Goal: Browse casually

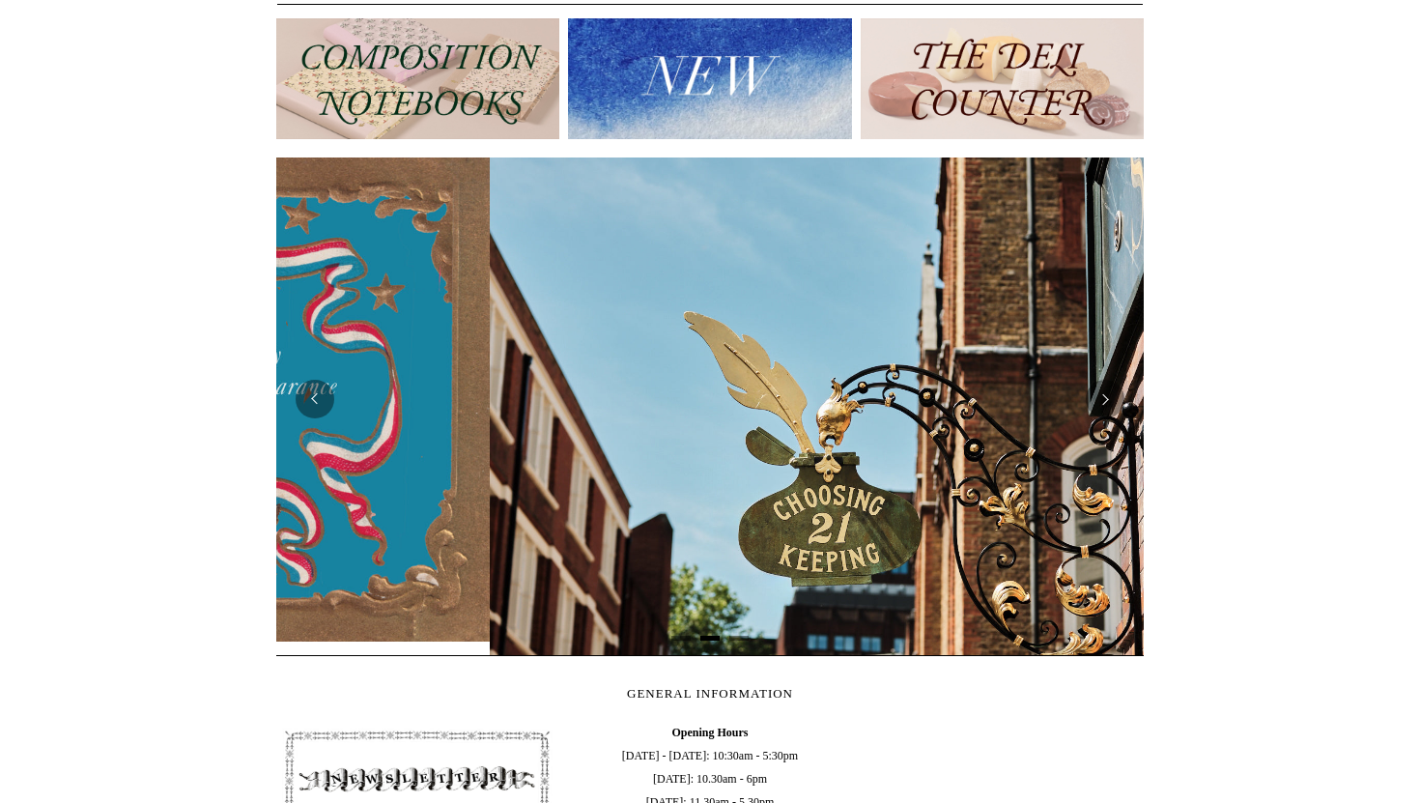
scroll to position [0, 868]
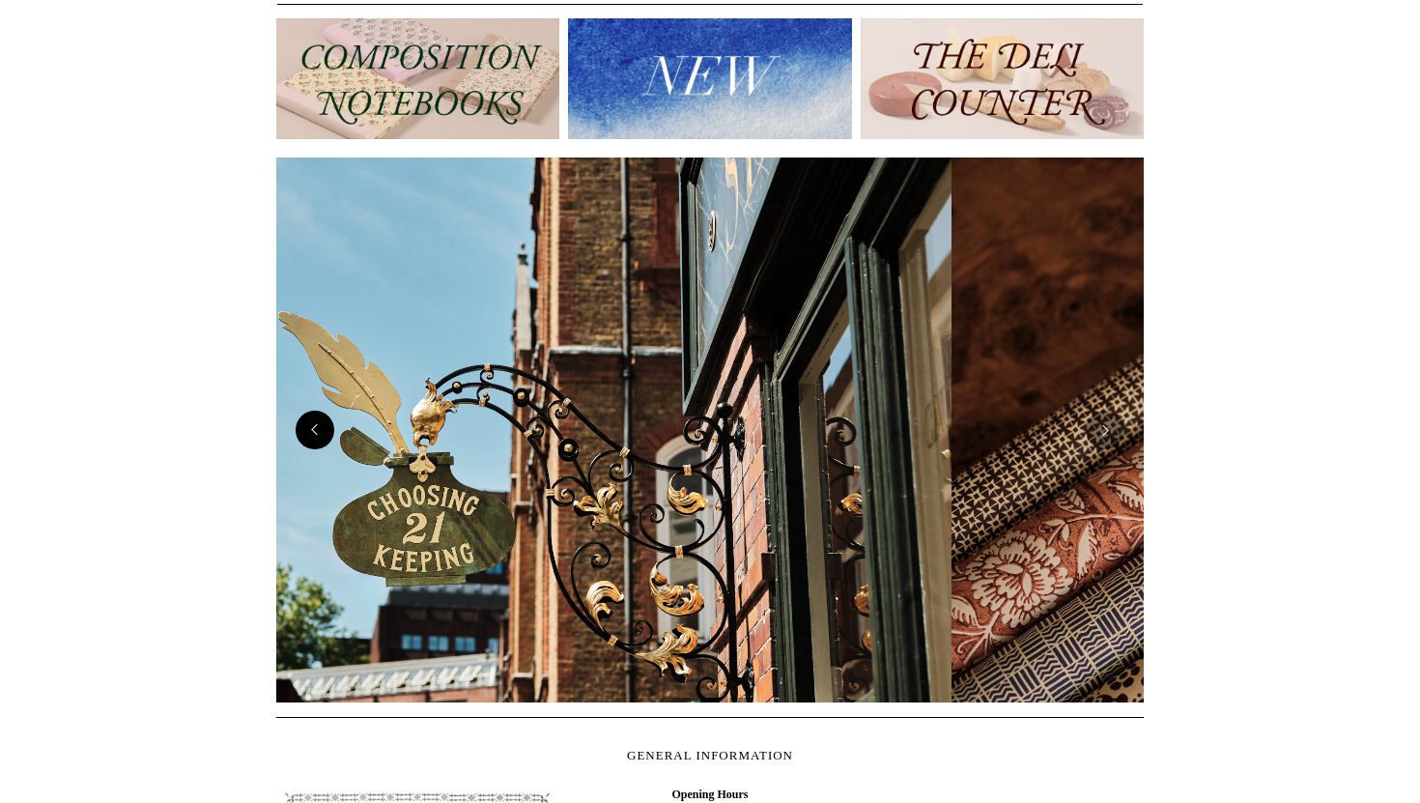
click at [325, 436] on button "Previous" at bounding box center [315, 430] width 39 height 39
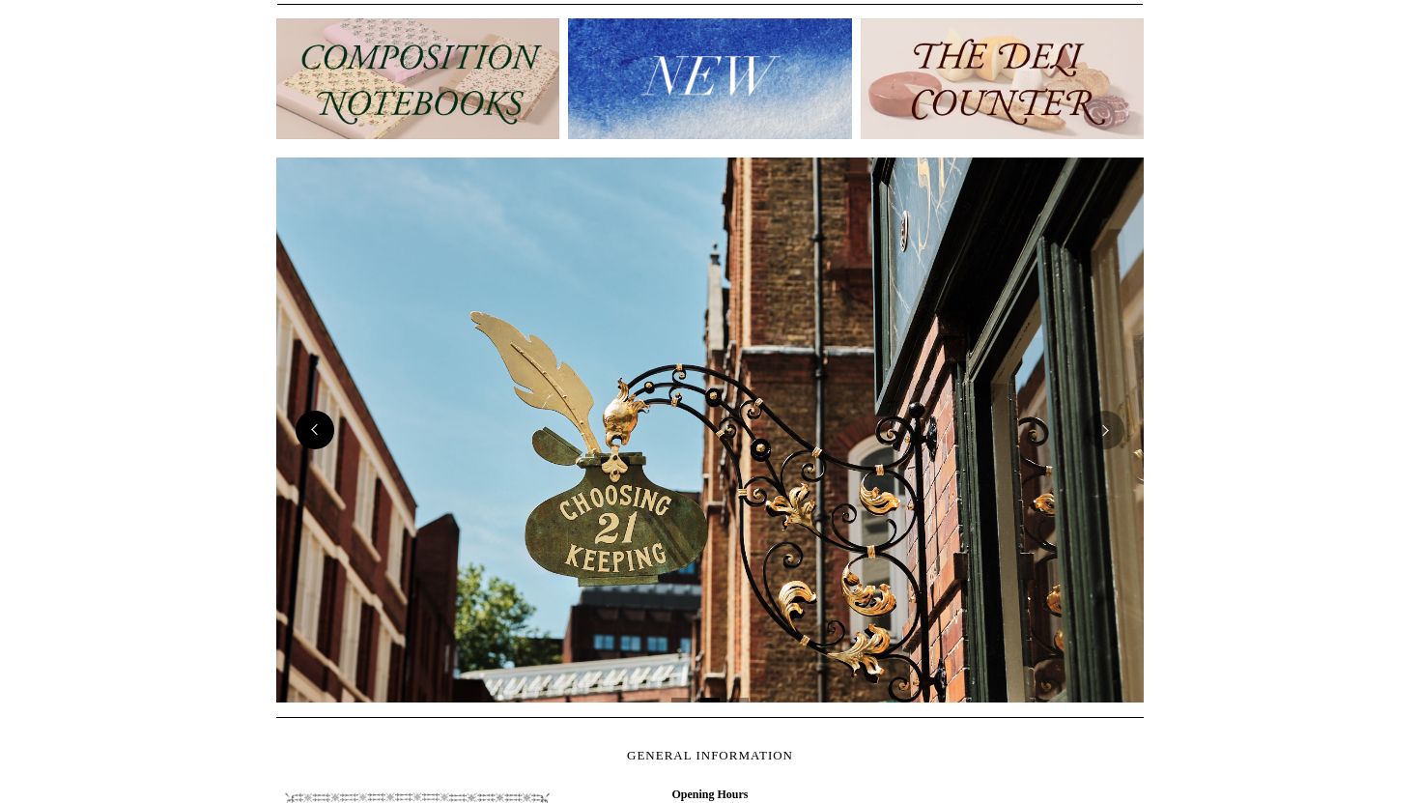
click at [325, 436] on button "Previous" at bounding box center [315, 430] width 39 height 39
click at [916, 86] on img at bounding box center [1002, 78] width 283 height 121
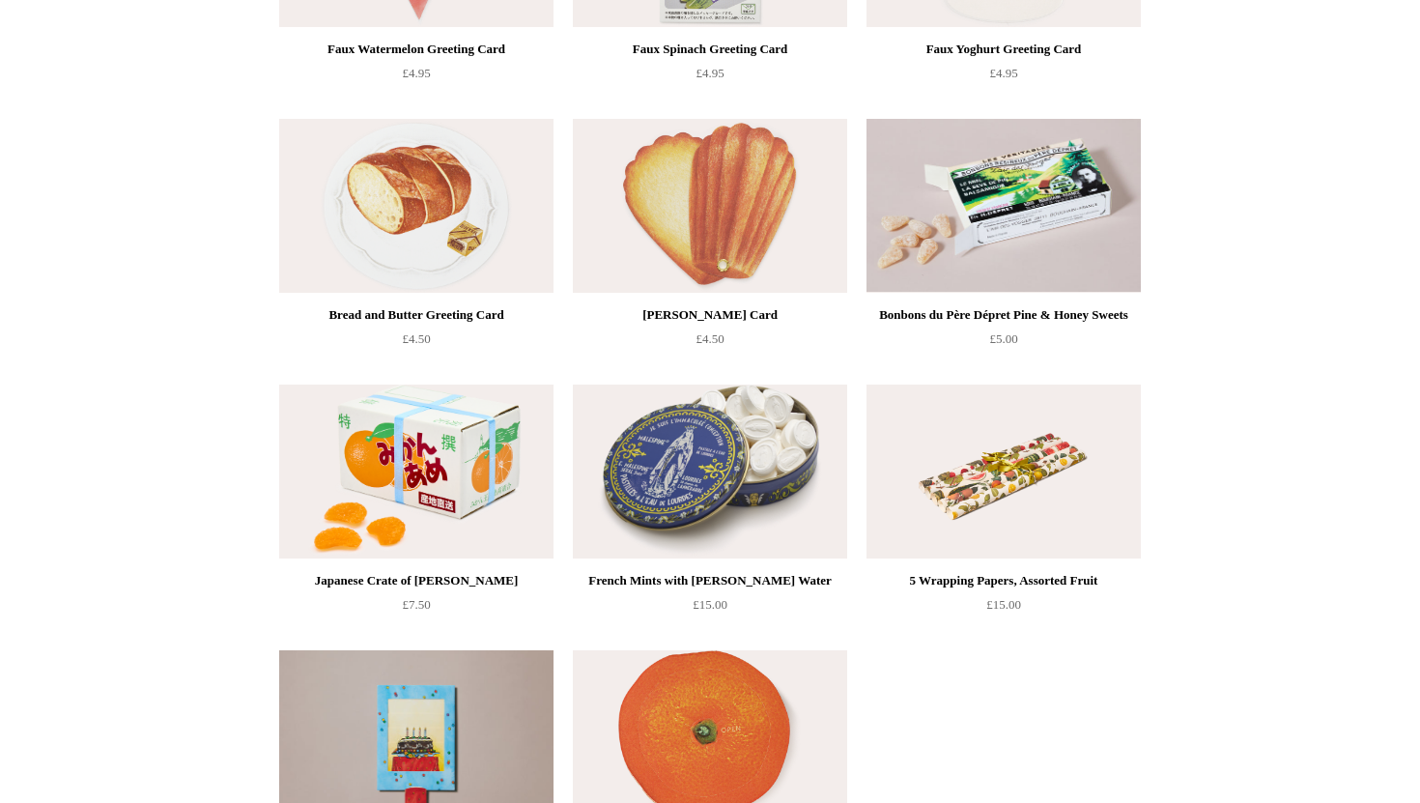
scroll to position [1455, 0]
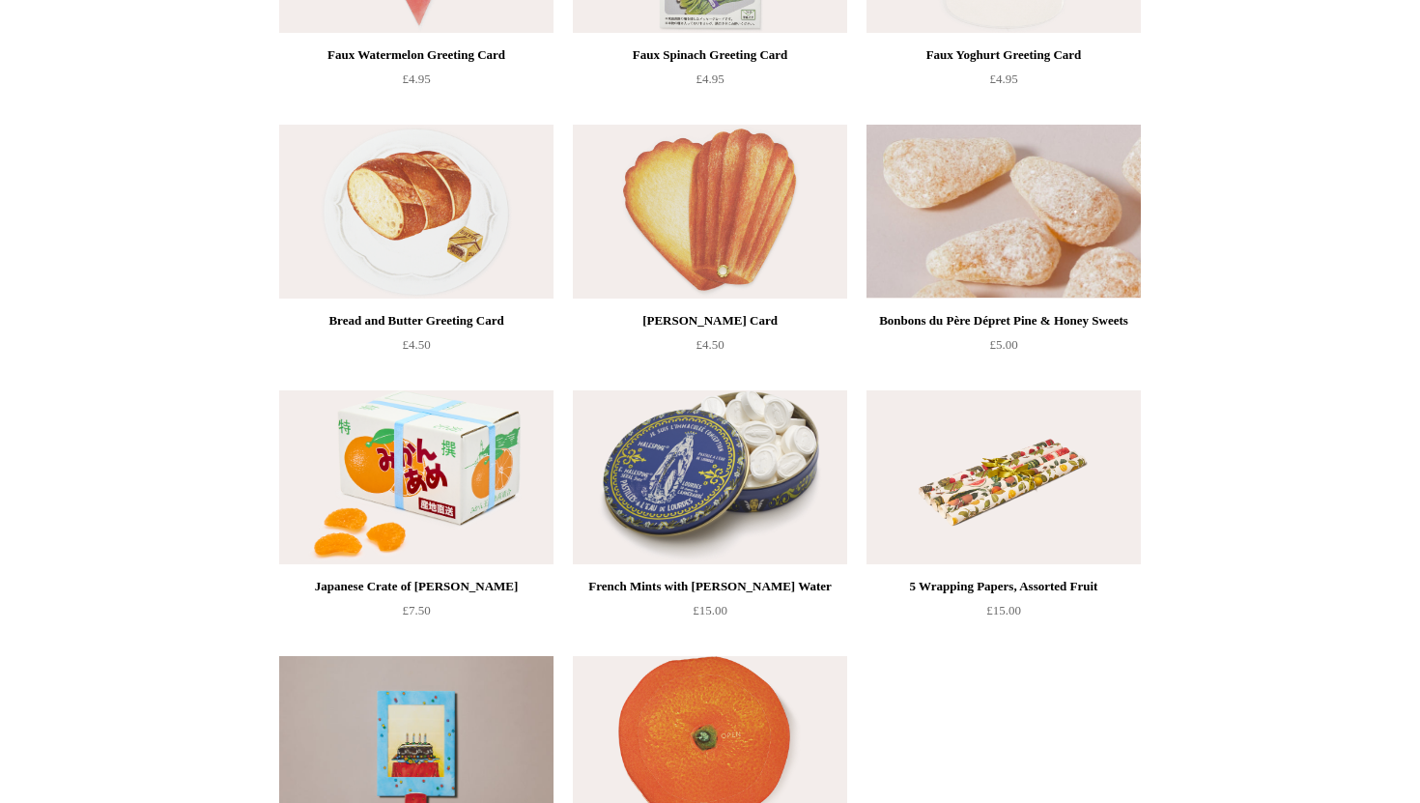
click at [1098, 210] on img at bounding box center [1004, 212] width 274 height 174
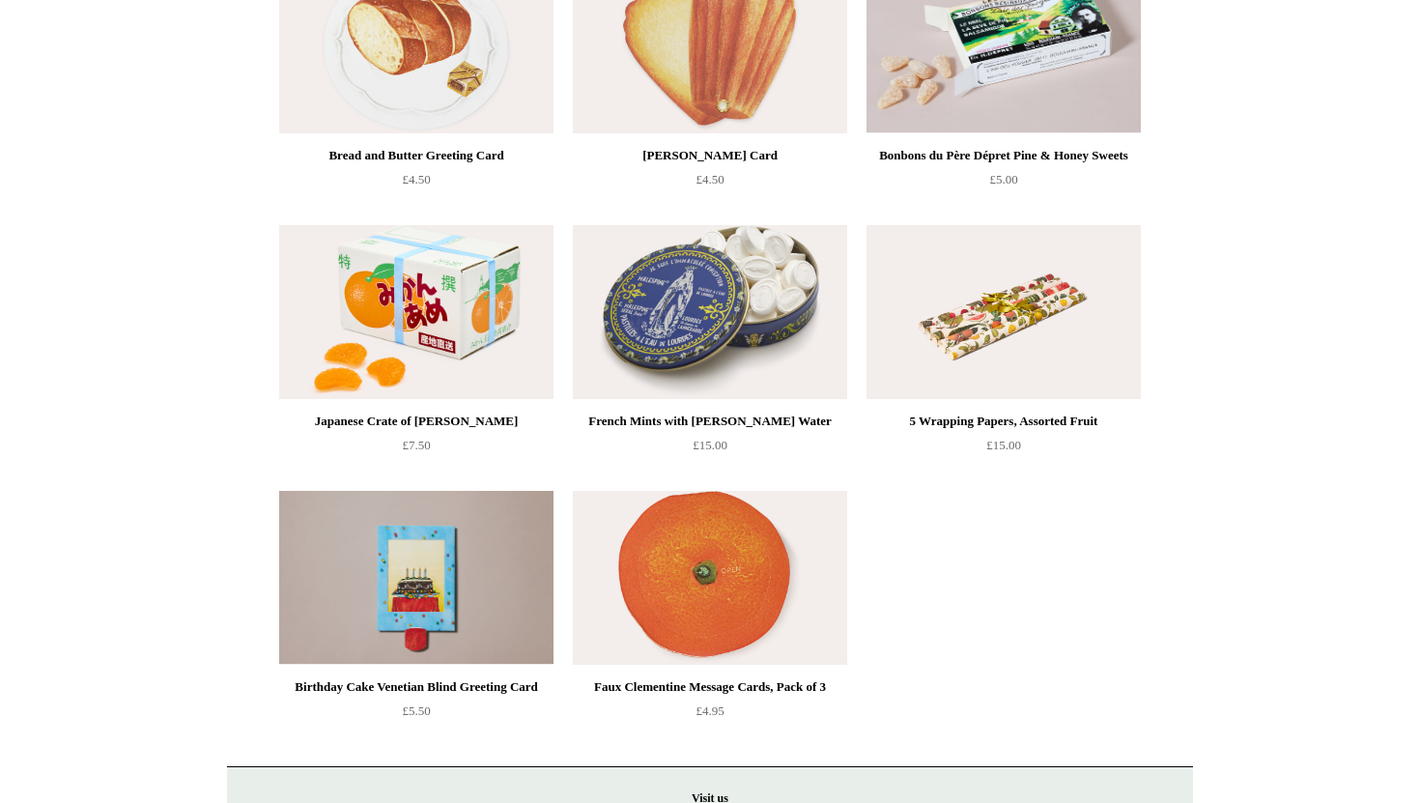
scroll to position [1626, 0]
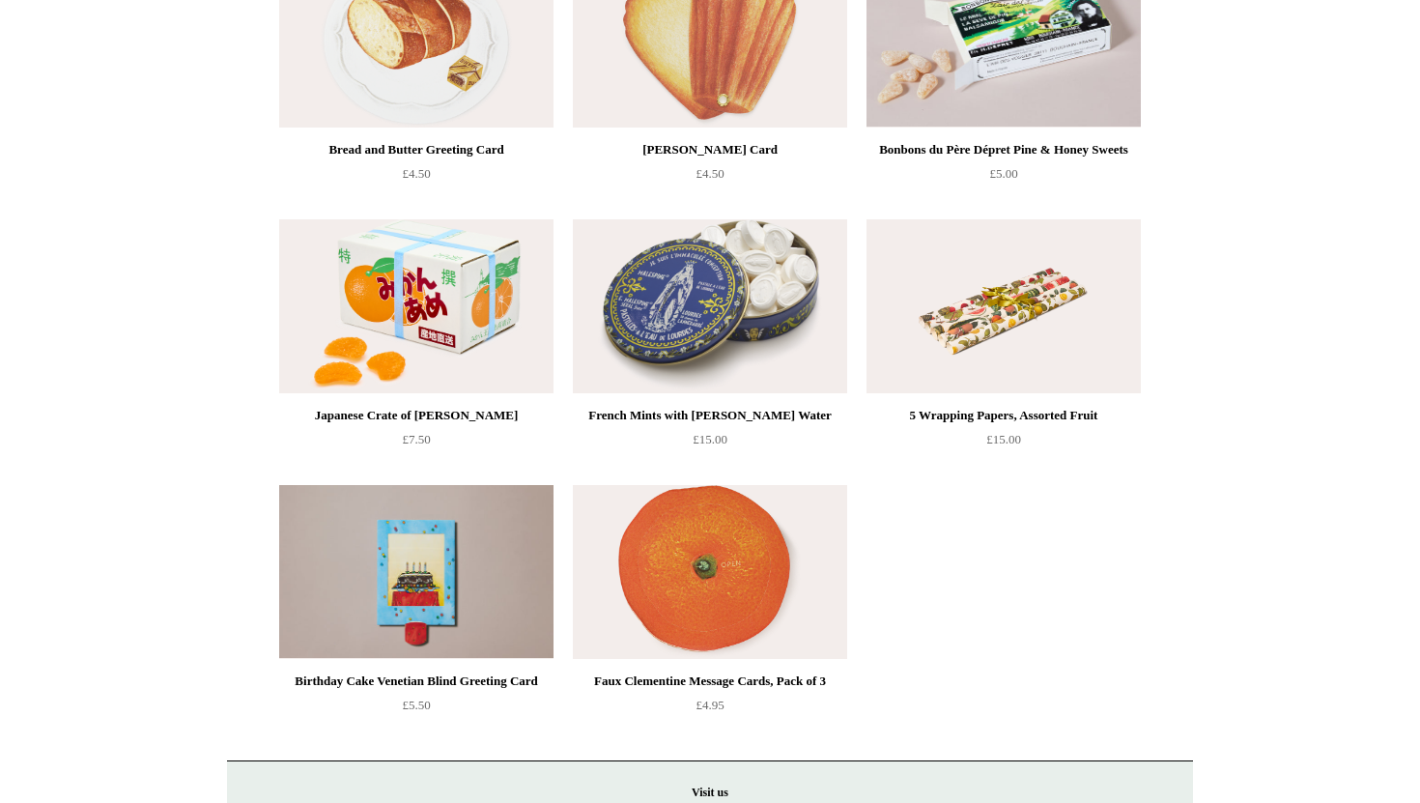
click at [677, 280] on img at bounding box center [710, 306] width 274 height 174
click at [463, 289] on img at bounding box center [416, 306] width 274 height 174
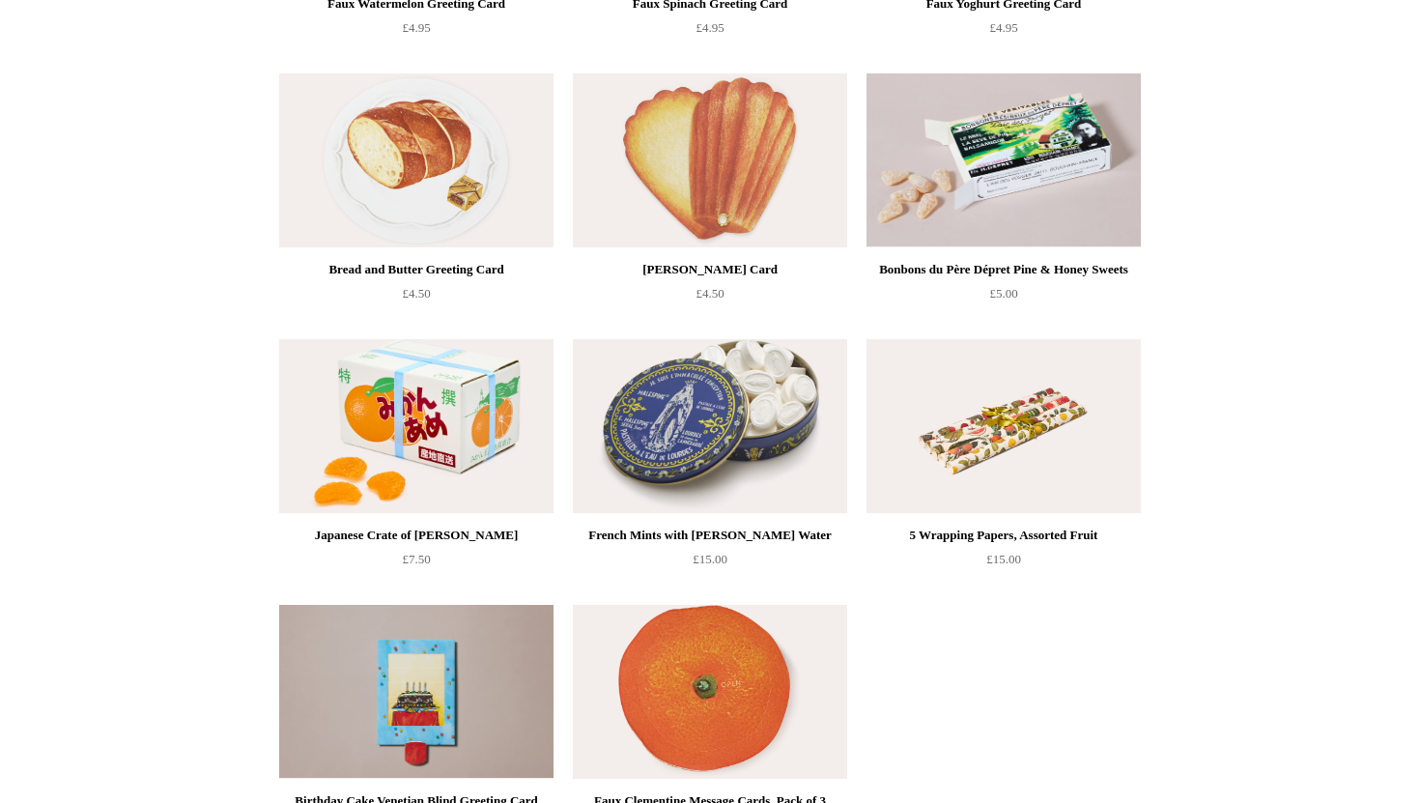
scroll to position [1510, 0]
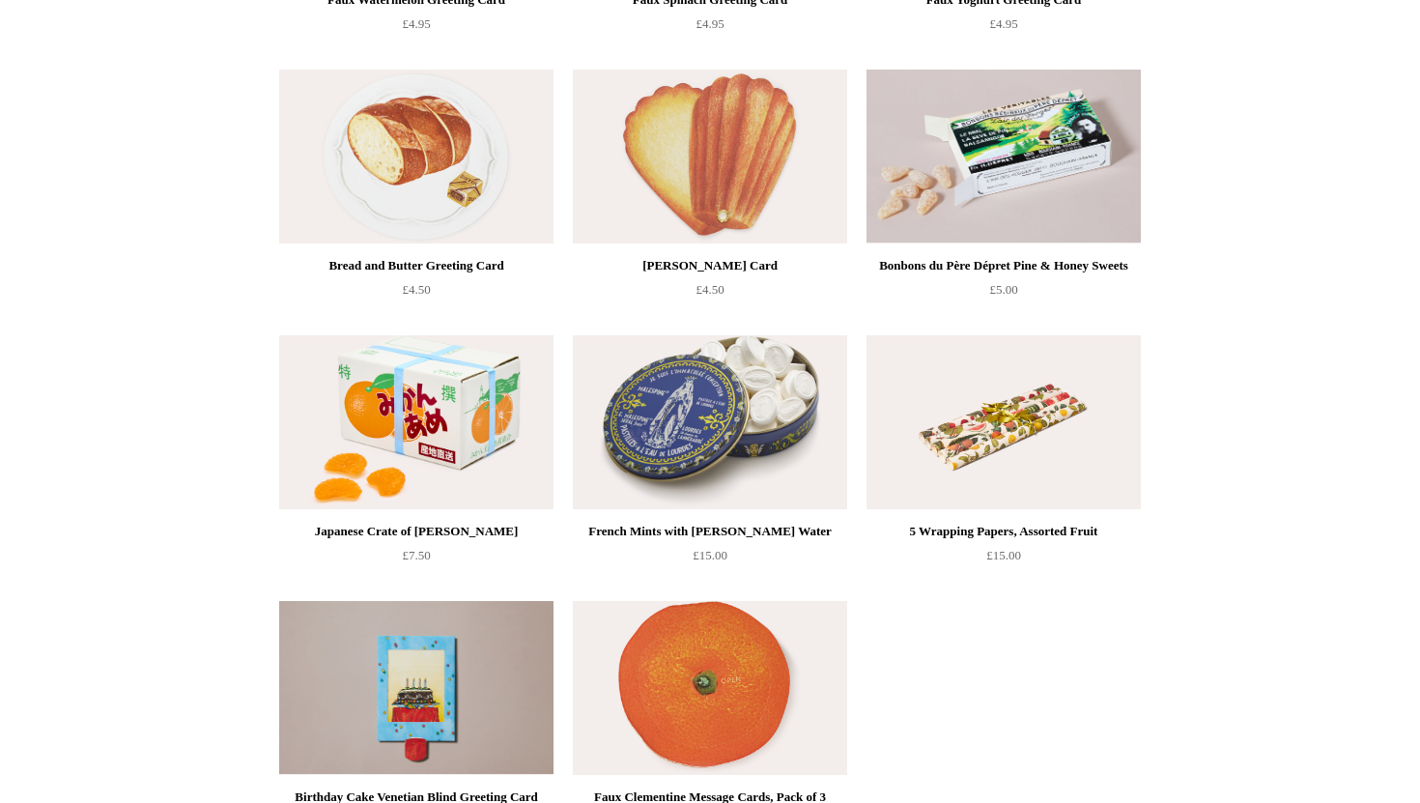
click at [957, 427] on img at bounding box center [1004, 422] width 274 height 174
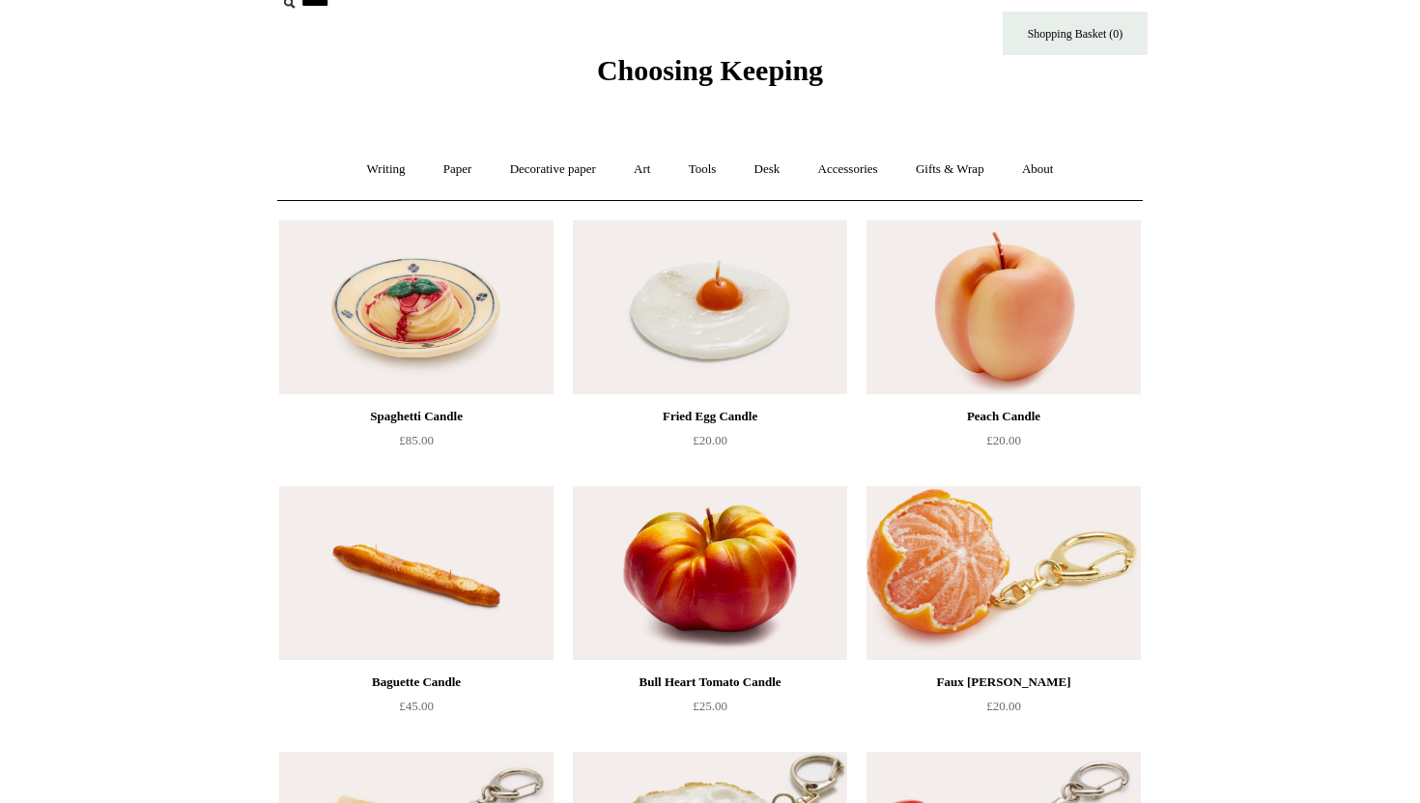
scroll to position [0, 0]
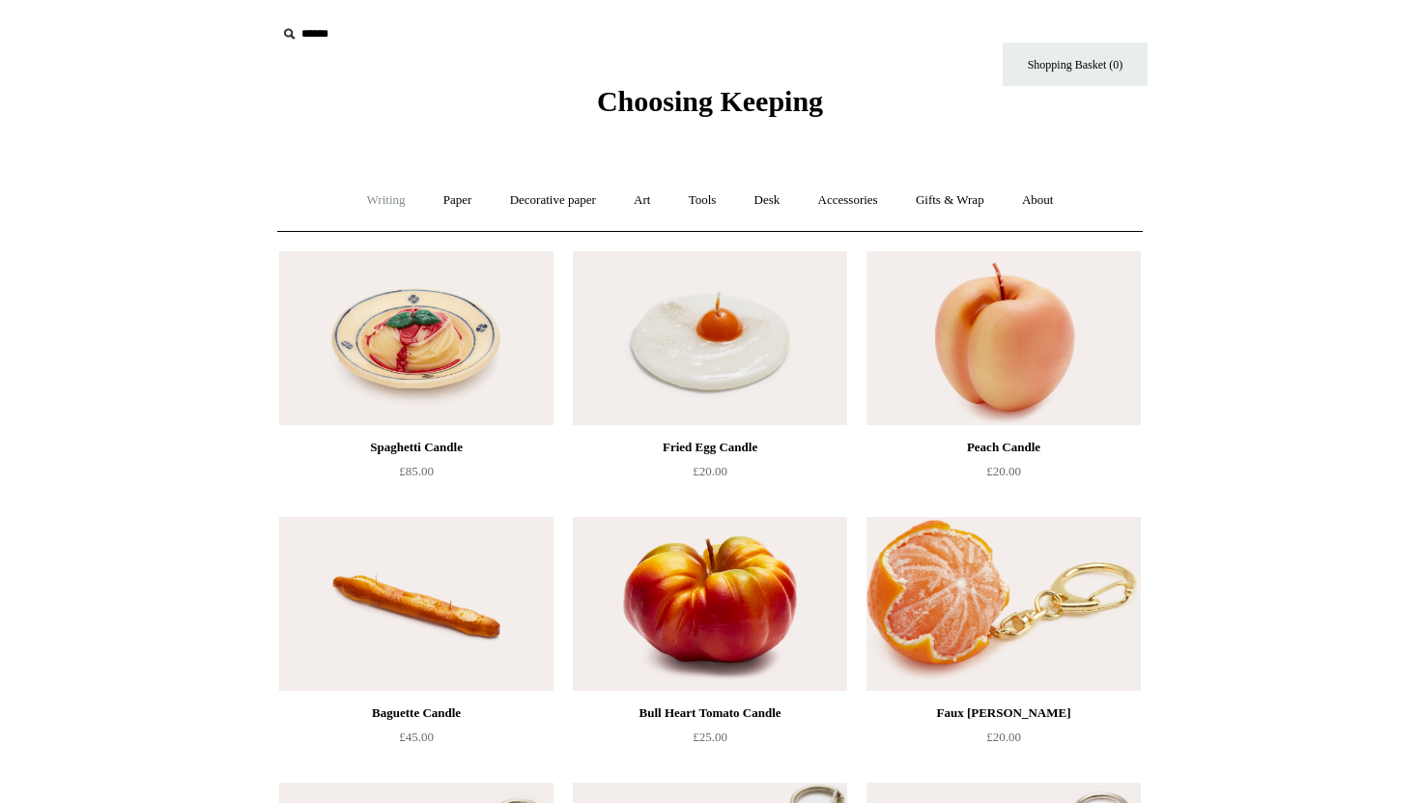
click at [372, 202] on link "Writing +" at bounding box center [386, 200] width 73 height 51
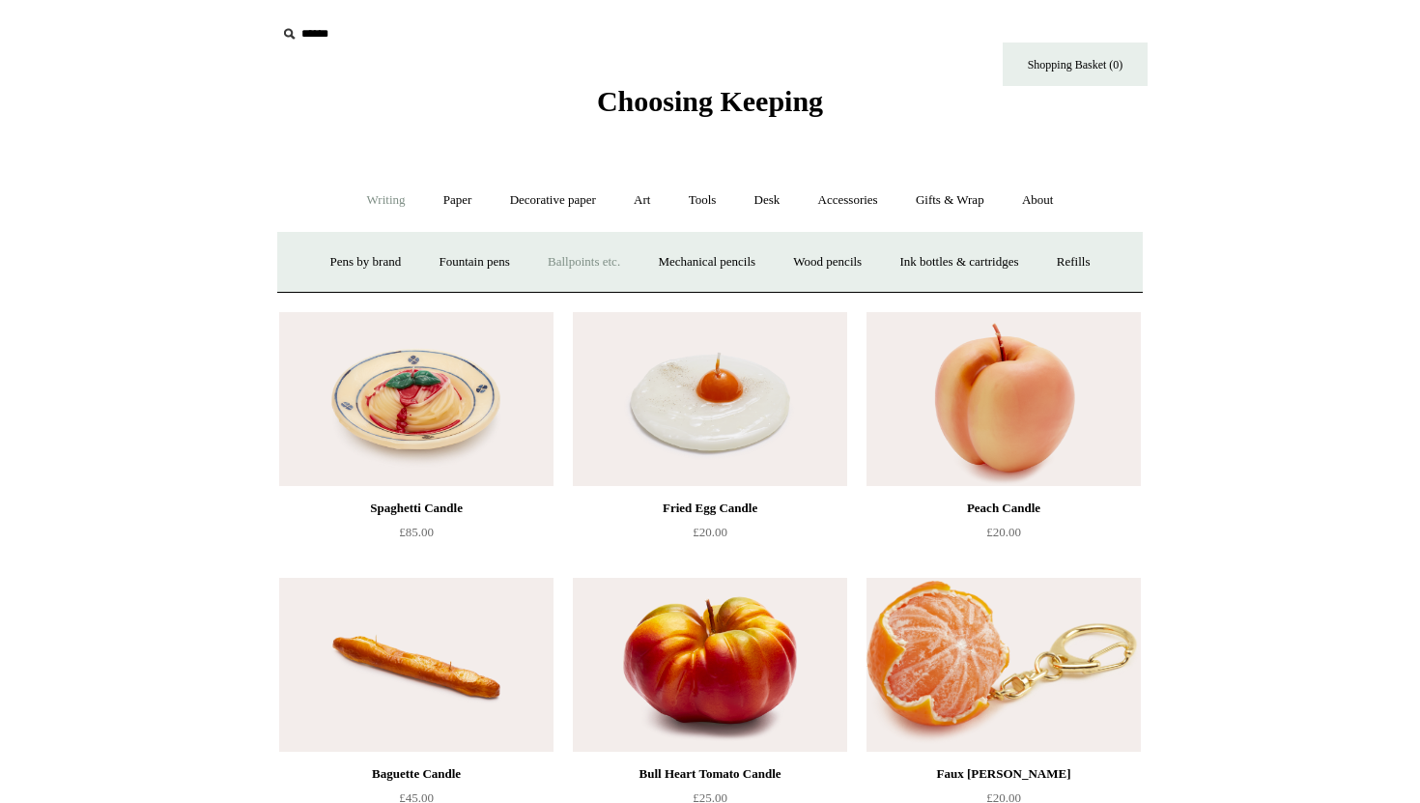
click at [560, 263] on link "Ballpoints etc. +" at bounding box center [583, 262] width 107 height 51
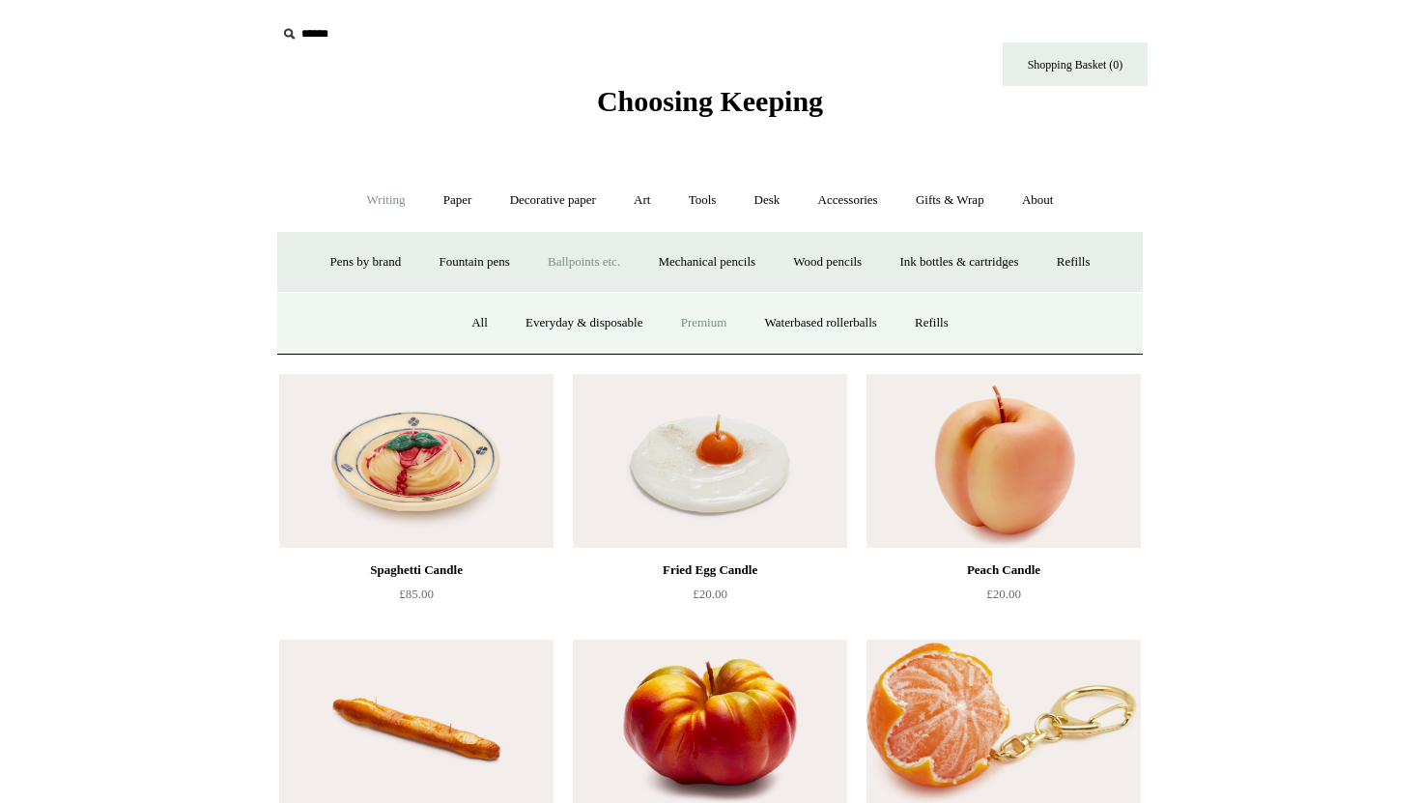
click at [703, 331] on link "Premium" at bounding box center [704, 323] width 81 height 51
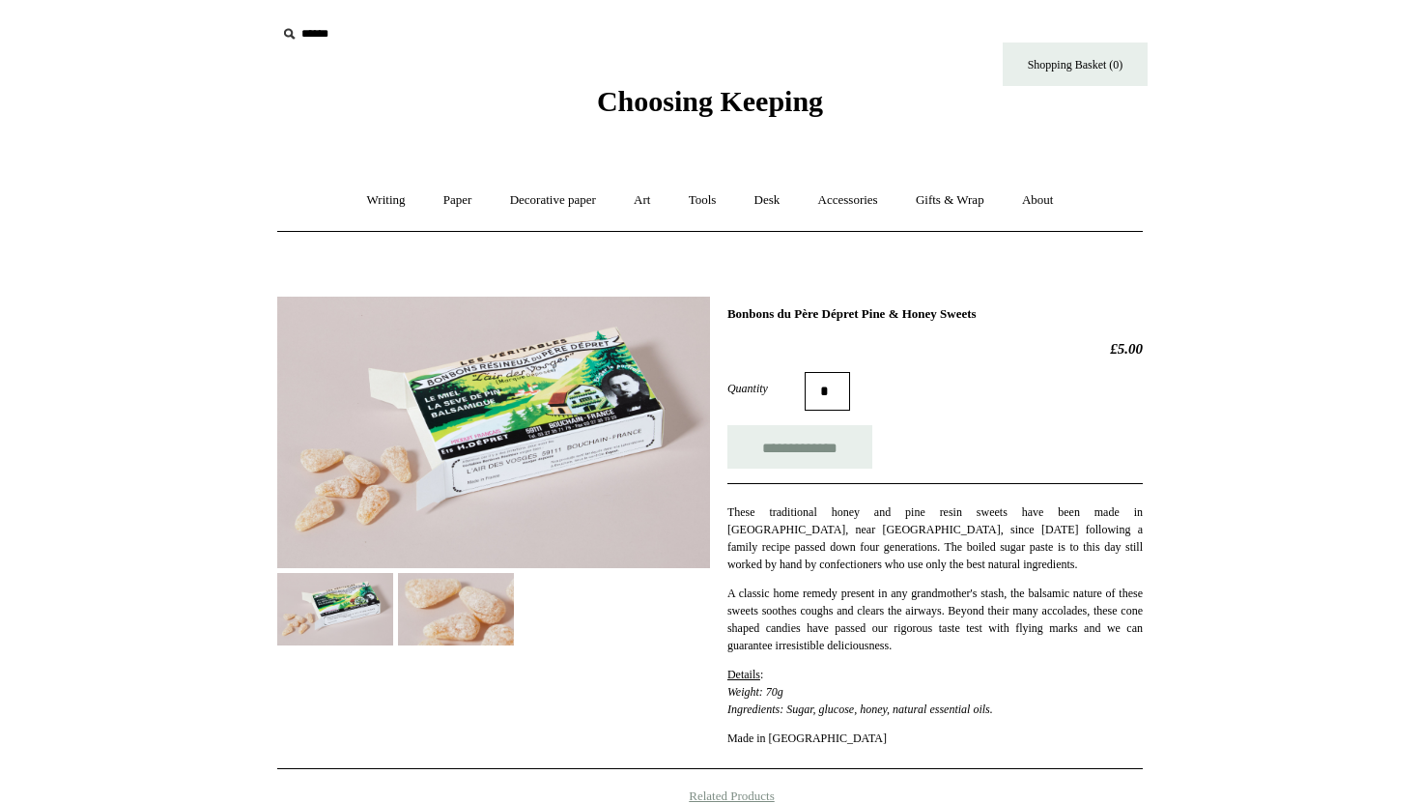
click at [549, 398] on img at bounding box center [493, 432] width 433 height 271
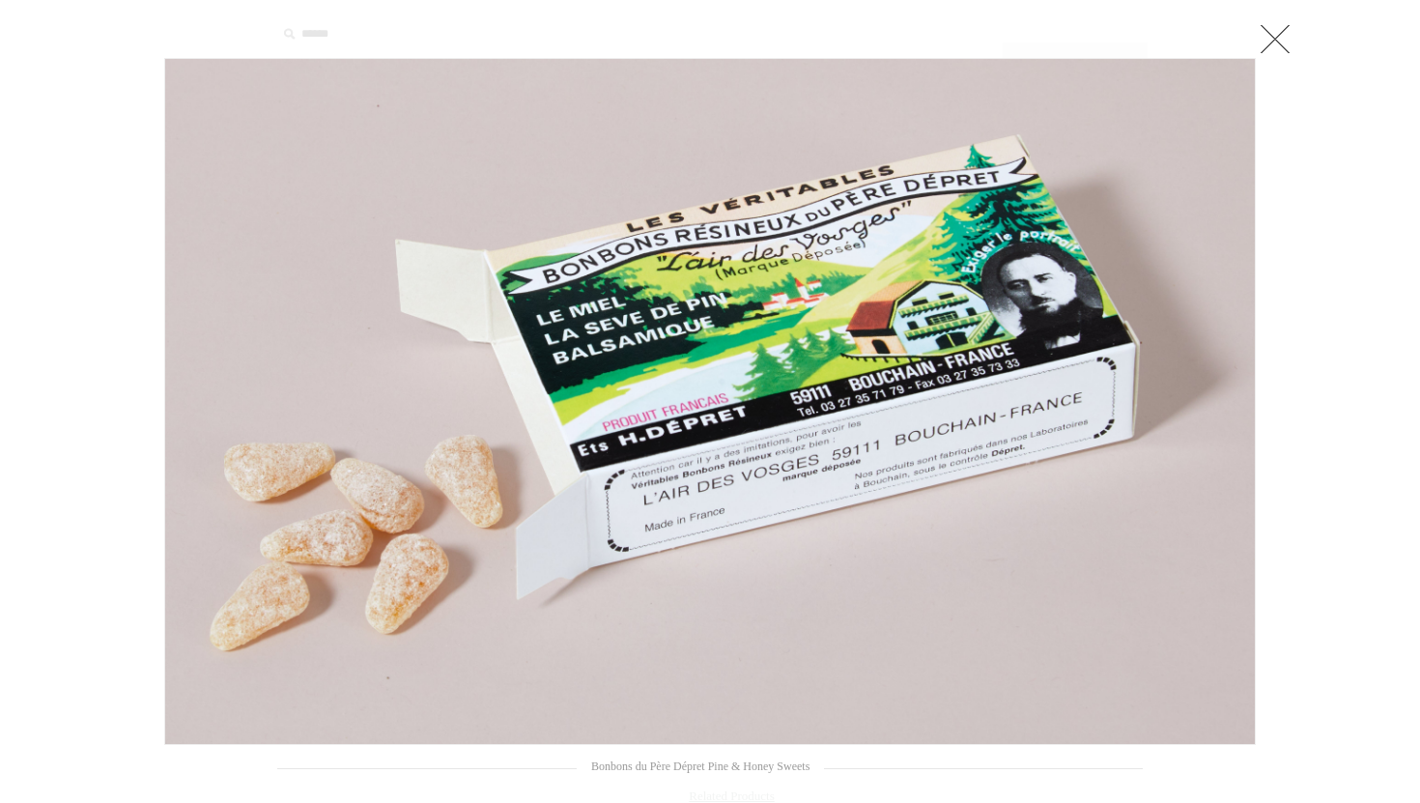
click at [1267, 38] on link at bounding box center [1275, 38] width 39 height 39
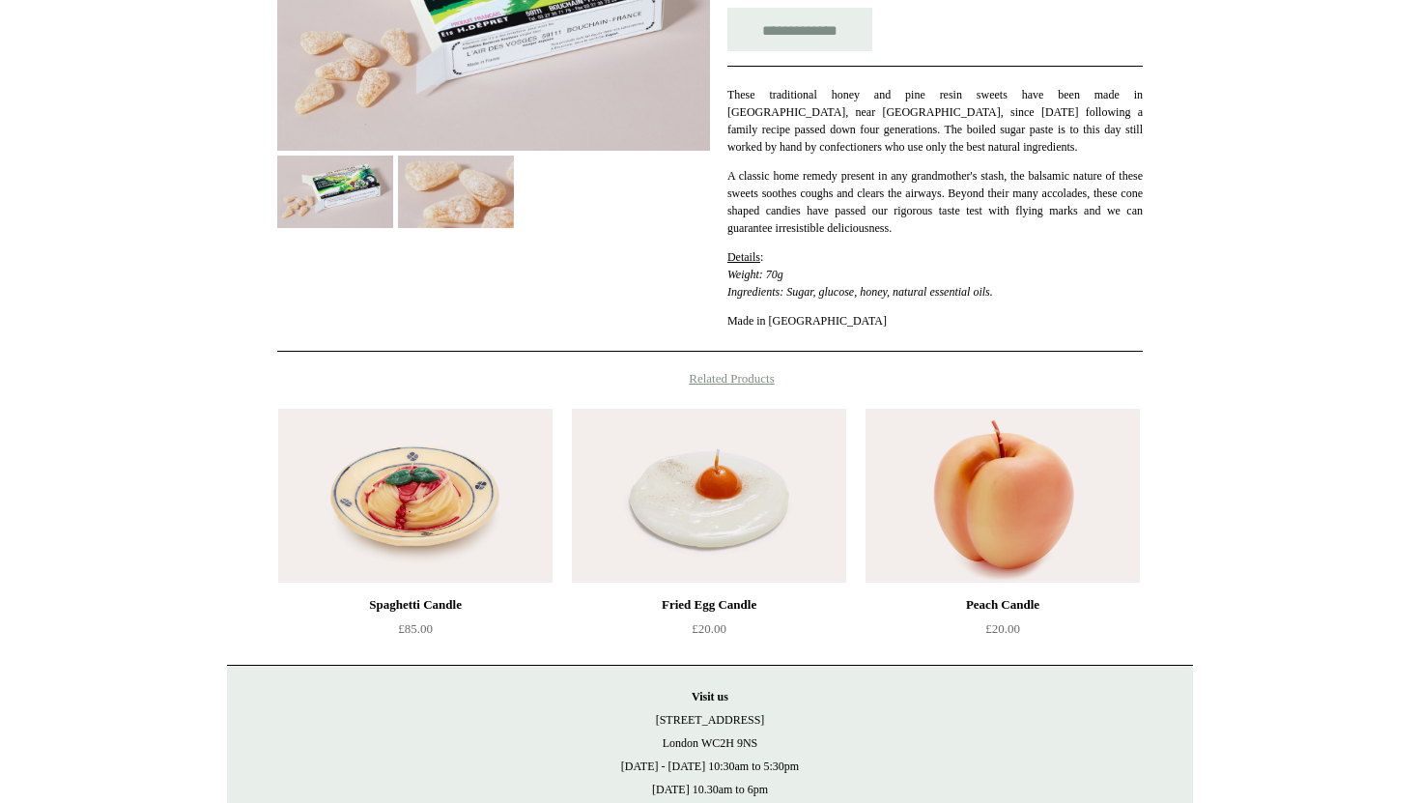
scroll to position [422, 0]
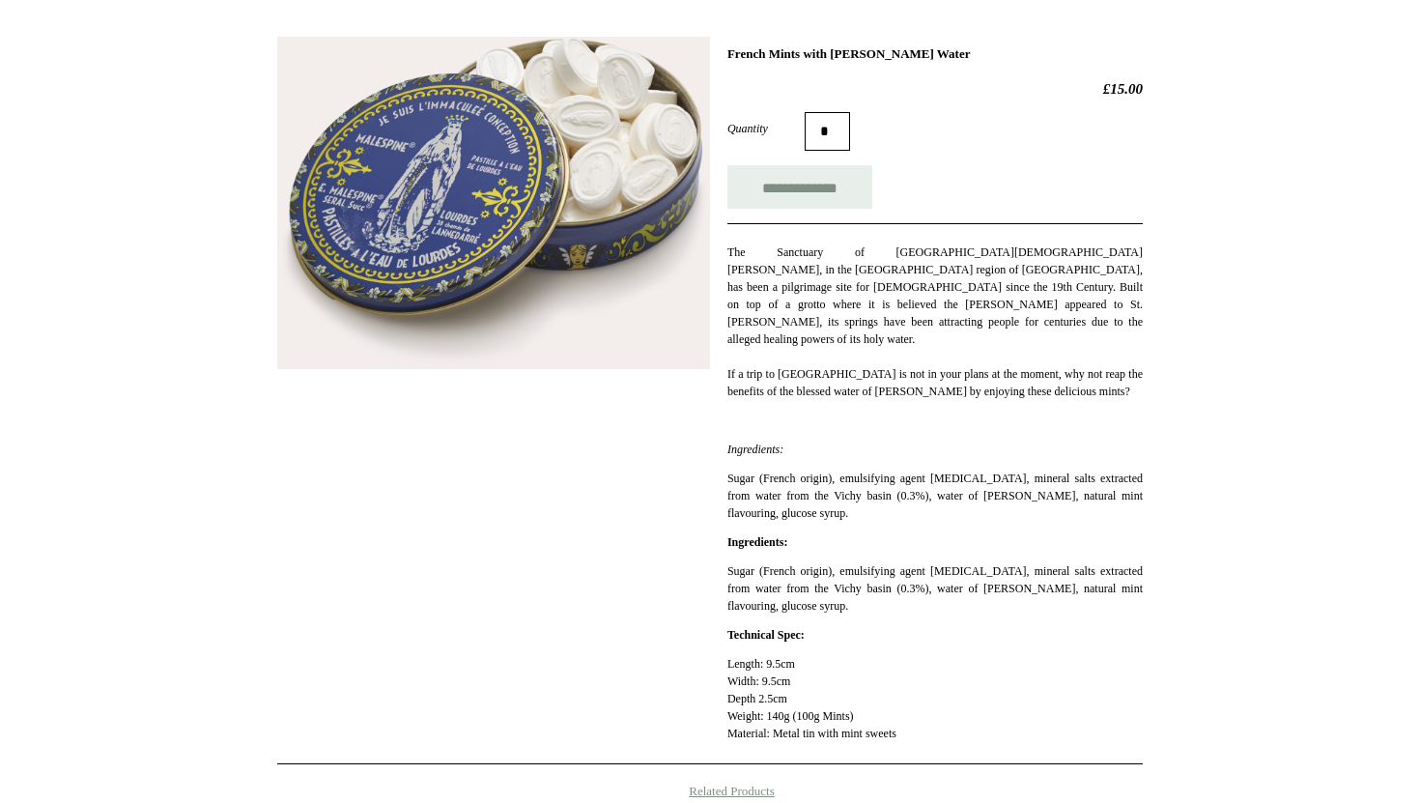
scroll to position [211, 0]
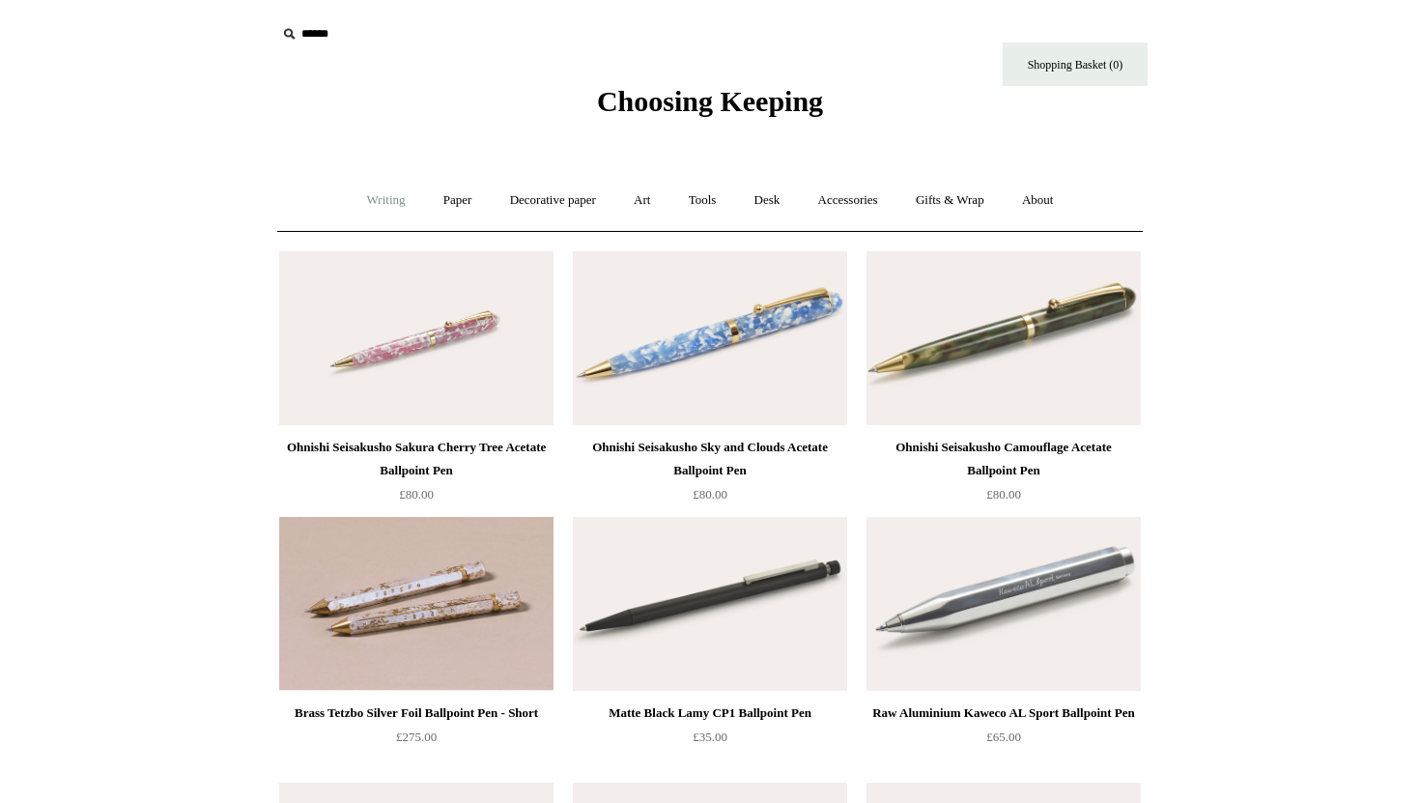
click at [374, 209] on link "Writing +" at bounding box center [386, 200] width 73 height 51
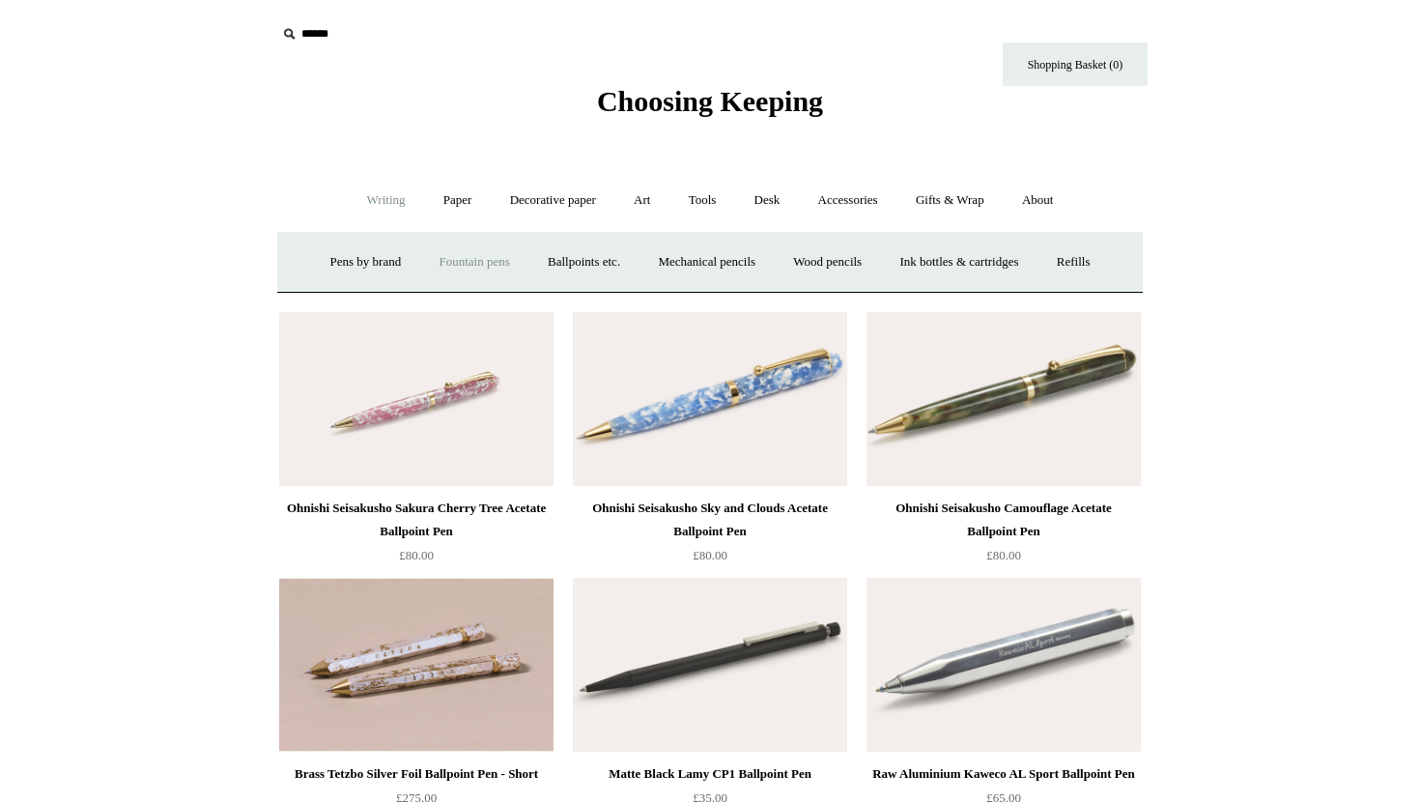
click at [481, 269] on link "Fountain pens +" at bounding box center [473, 262] width 105 height 51
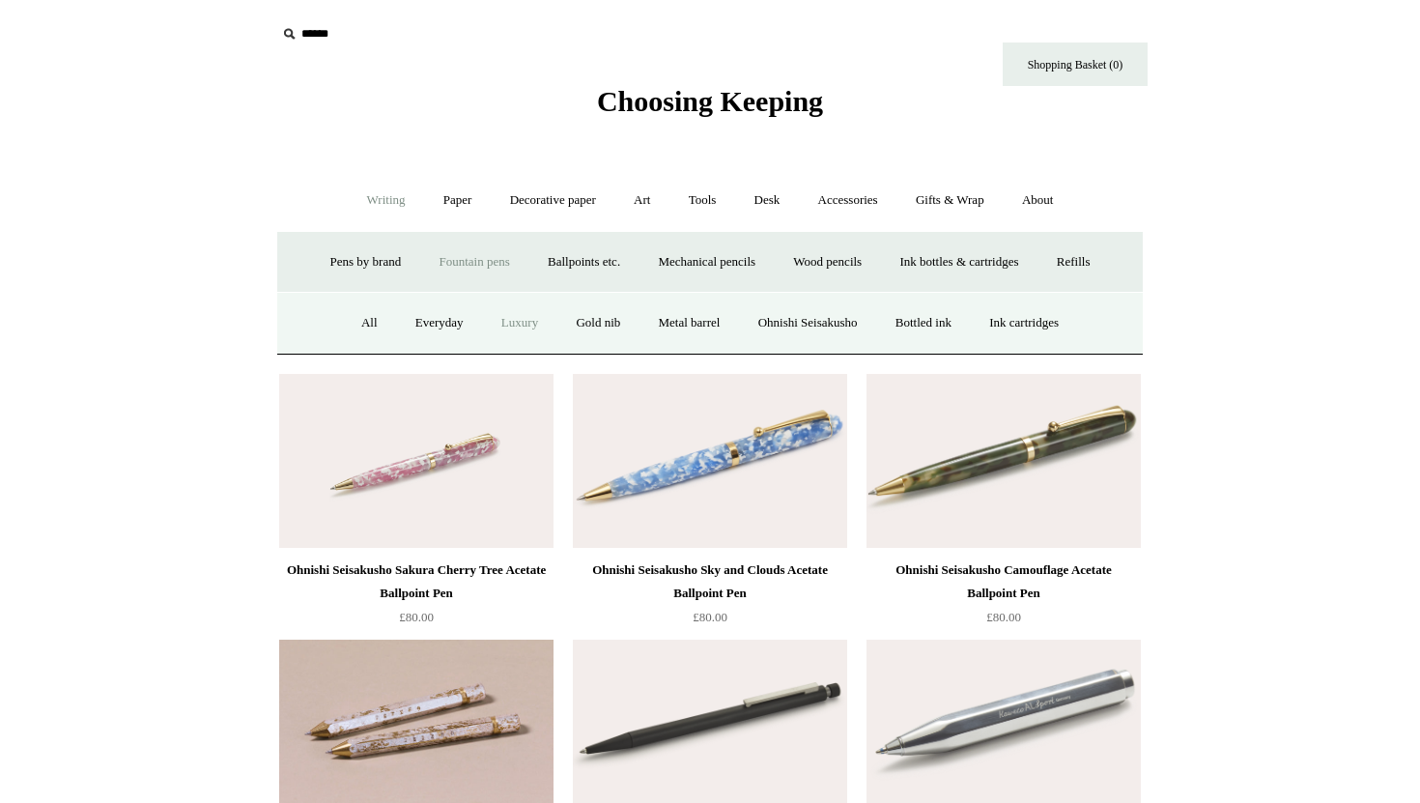
click at [486, 327] on link "Luxury" at bounding box center [519, 323] width 71 height 51
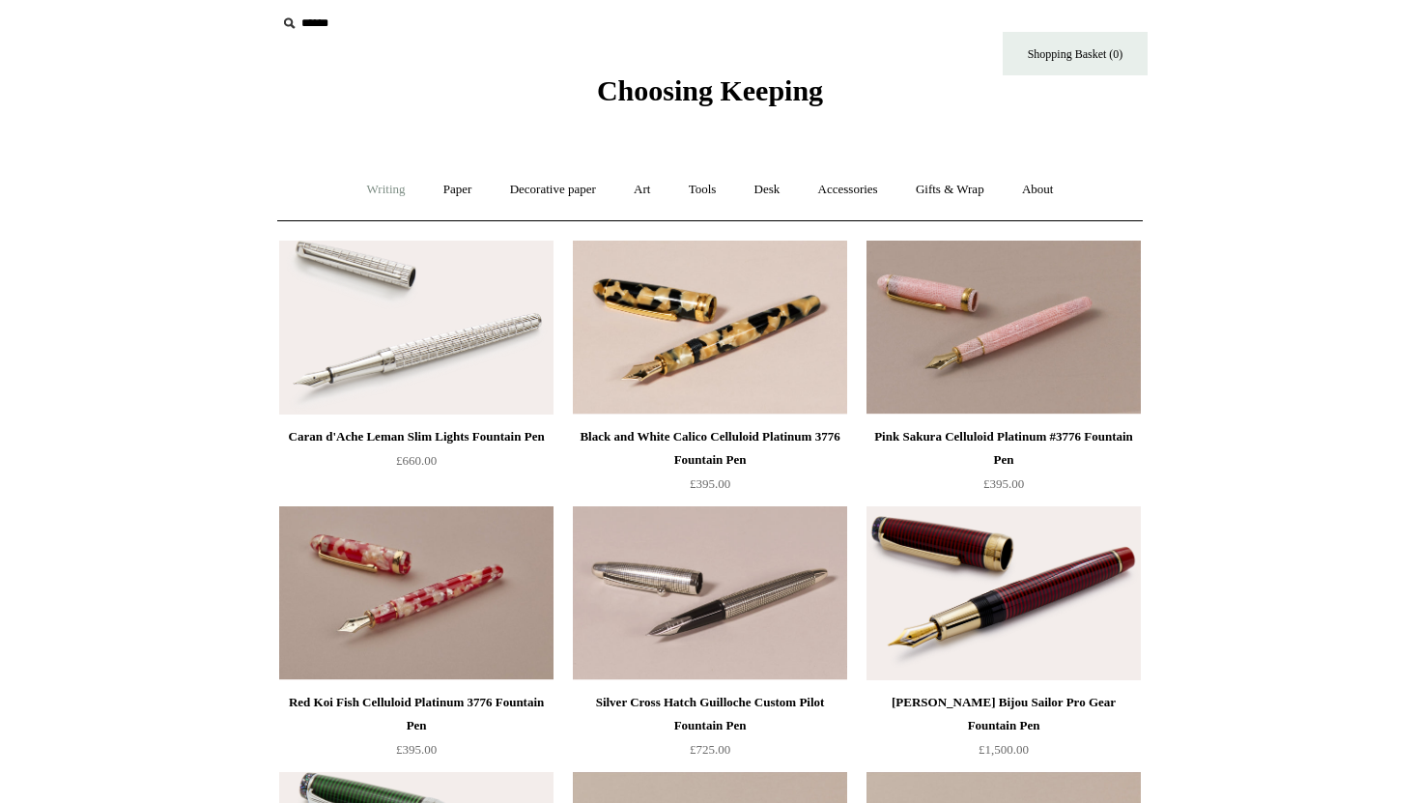
scroll to position [22, 0]
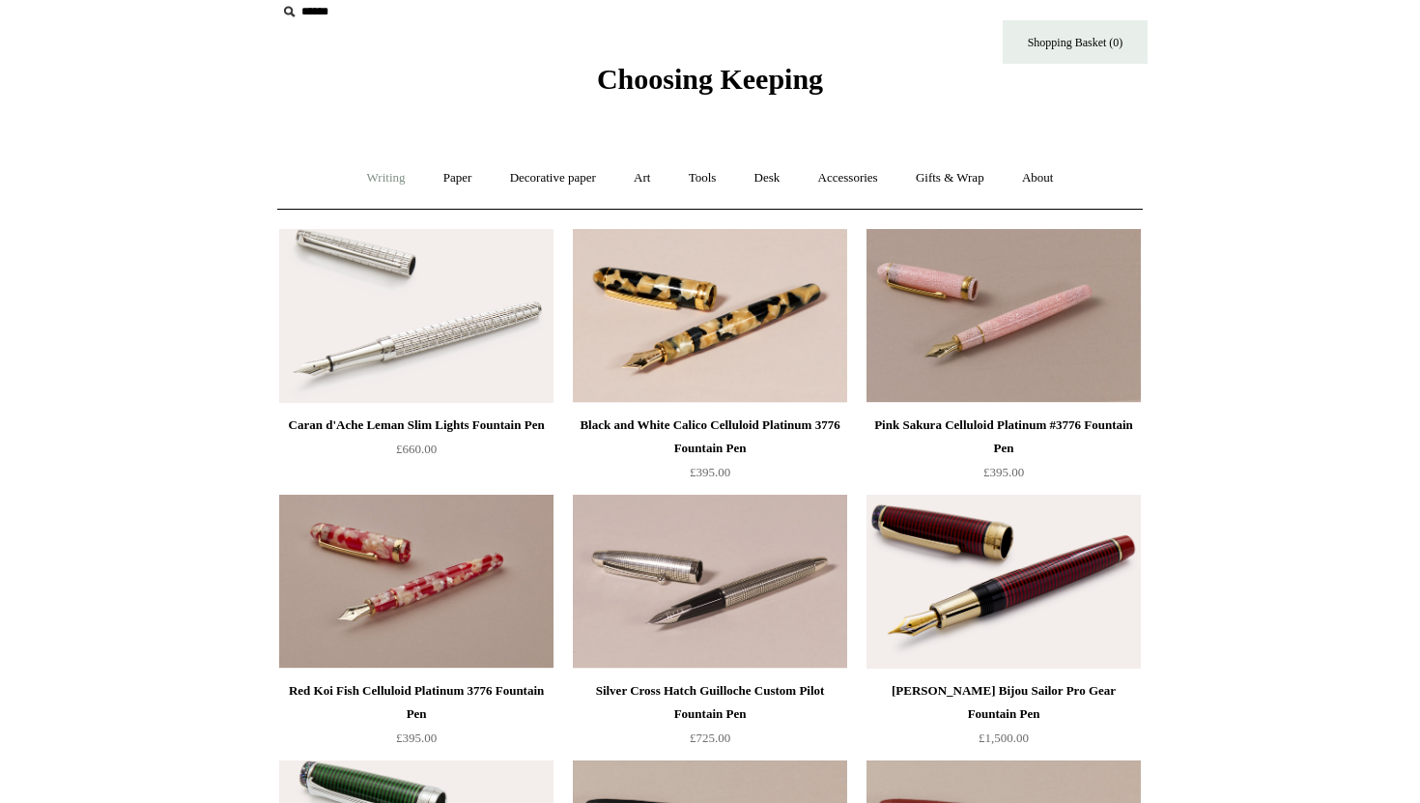
click at [374, 185] on link "Writing +" at bounding box center [386, 178] width 73 height 51
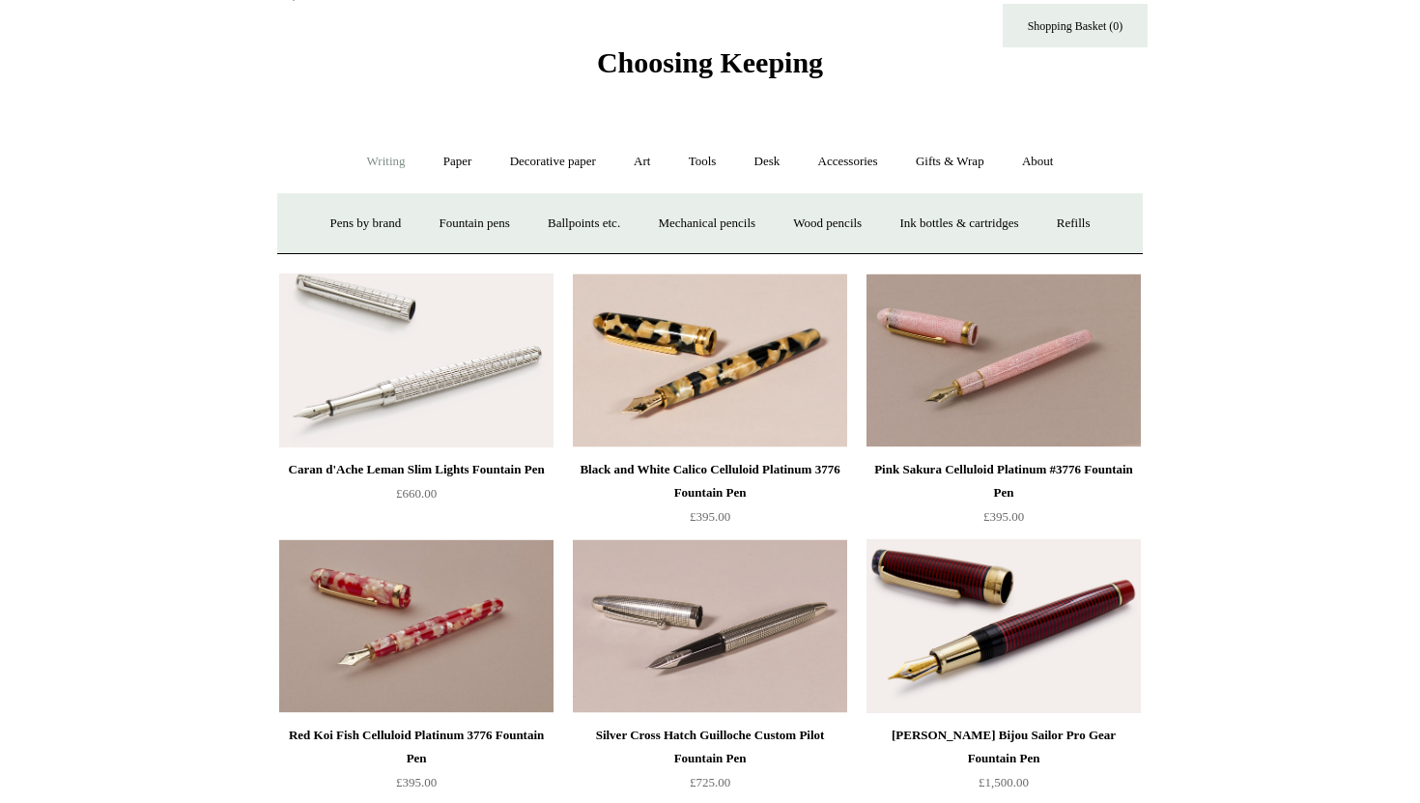
scroll to position [42, 0]
